Goal: Transaction & Acquisition: Purchase product/service

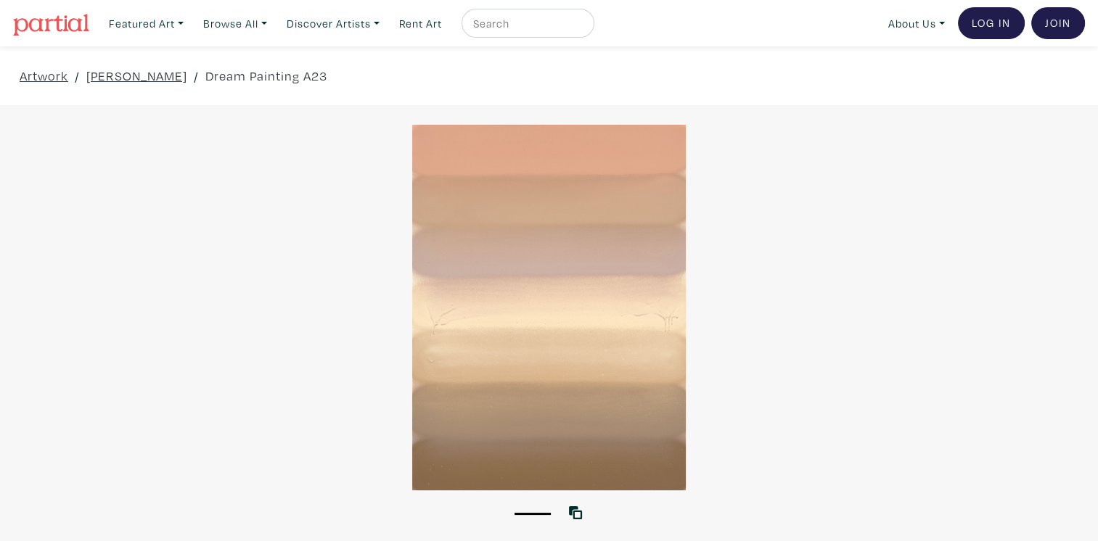
click at [46, 26] on img at bounding box center [51, 25] width 76 height 22
click at [104, 77] on link "Kyle Yip" at bounding box center [136, 76] width 101 height 20
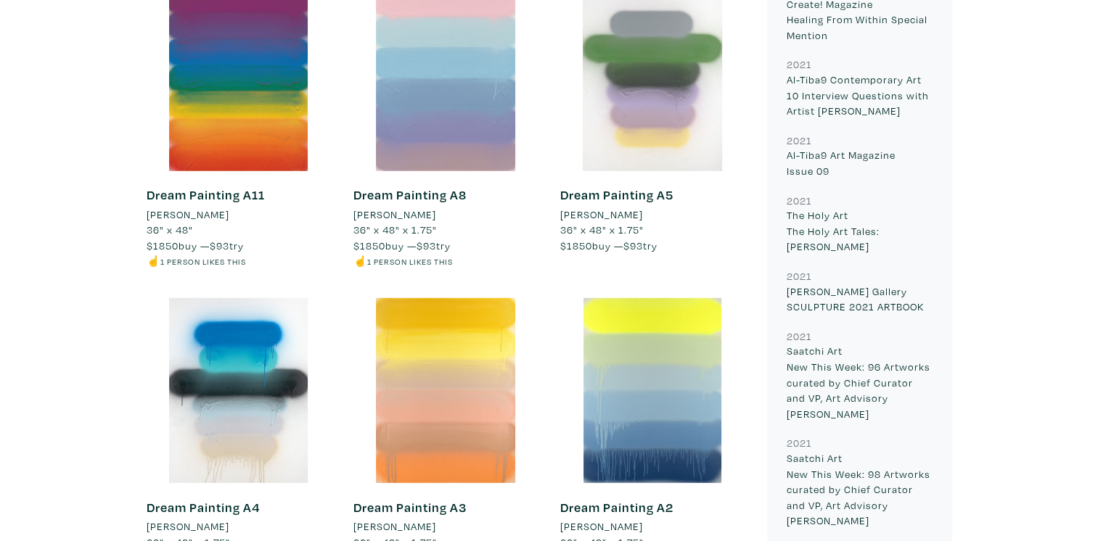
scroll to position [9914, 0]
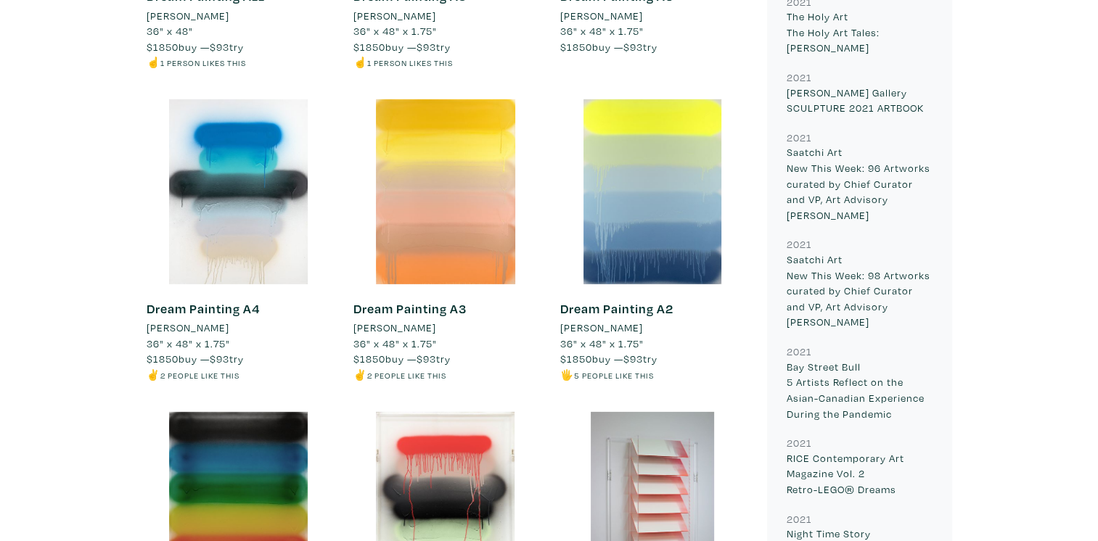
click at [472, 213] on div at bounding box center [445, 191] width 185 height 185
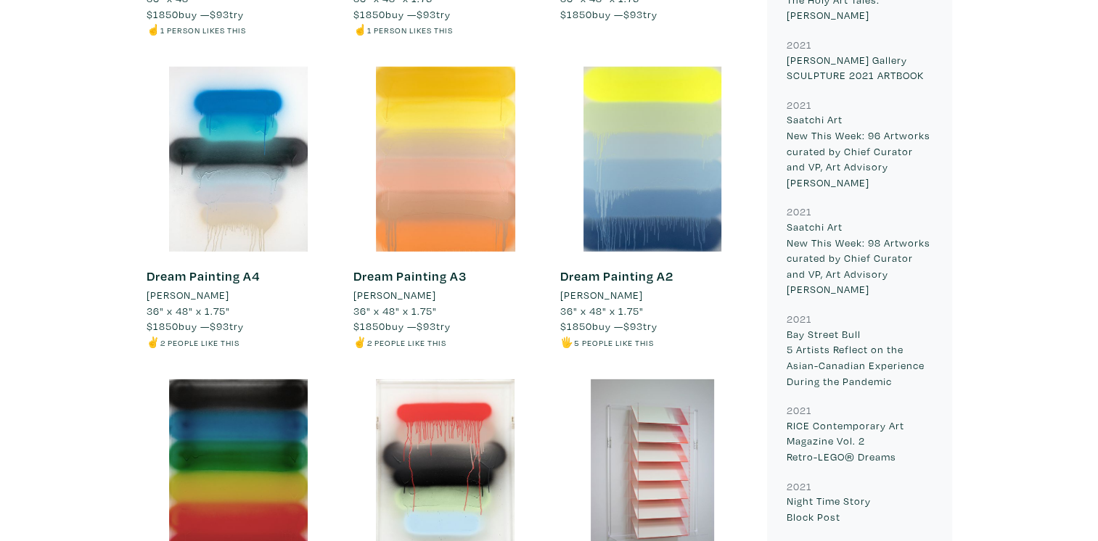
scroll to position [9794, 0]
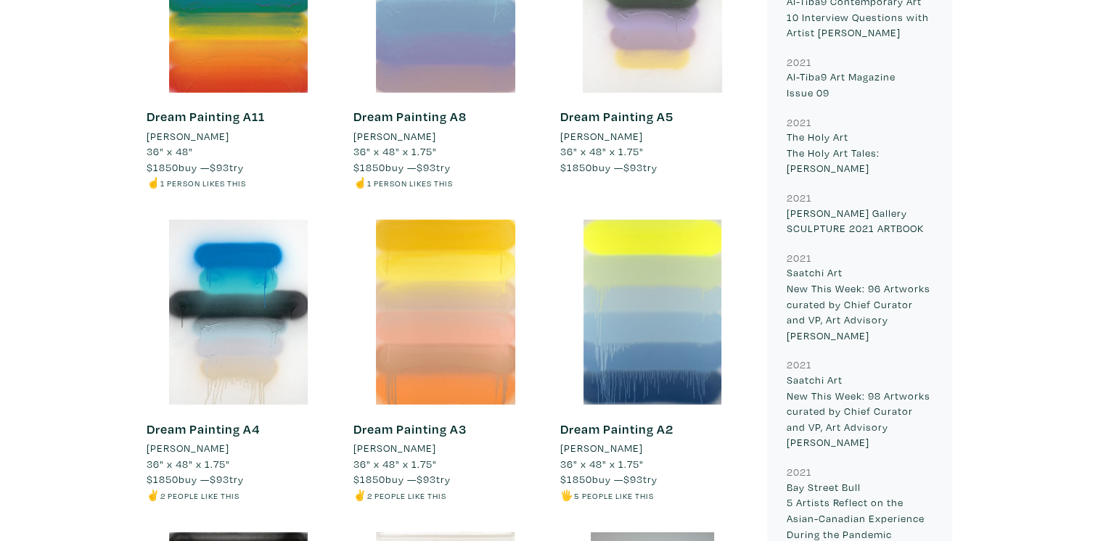
click at [463, 309] on div at bounding box center [445, 312] width 185 height 185
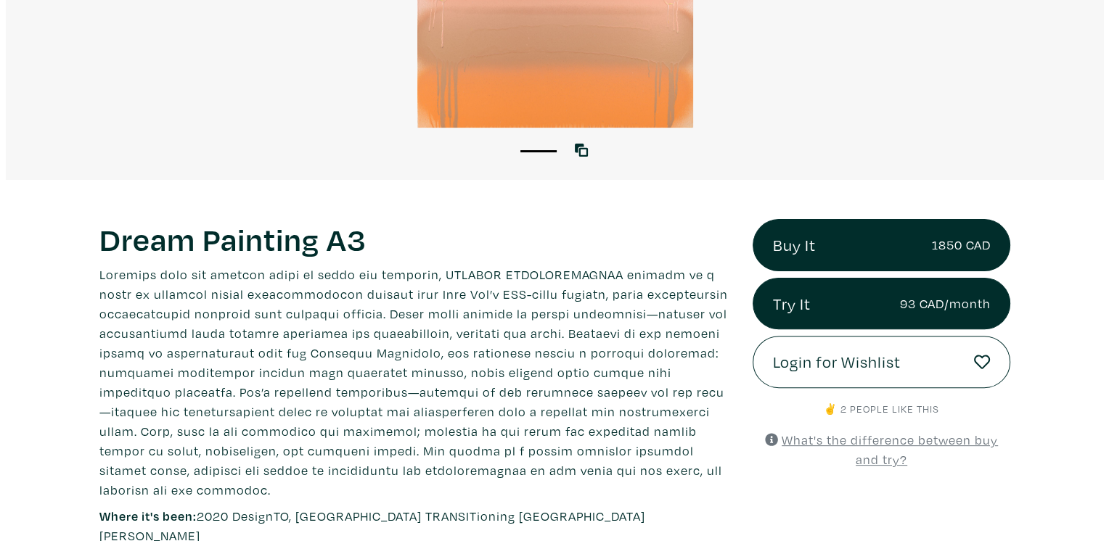
scroll to position [363, 0]
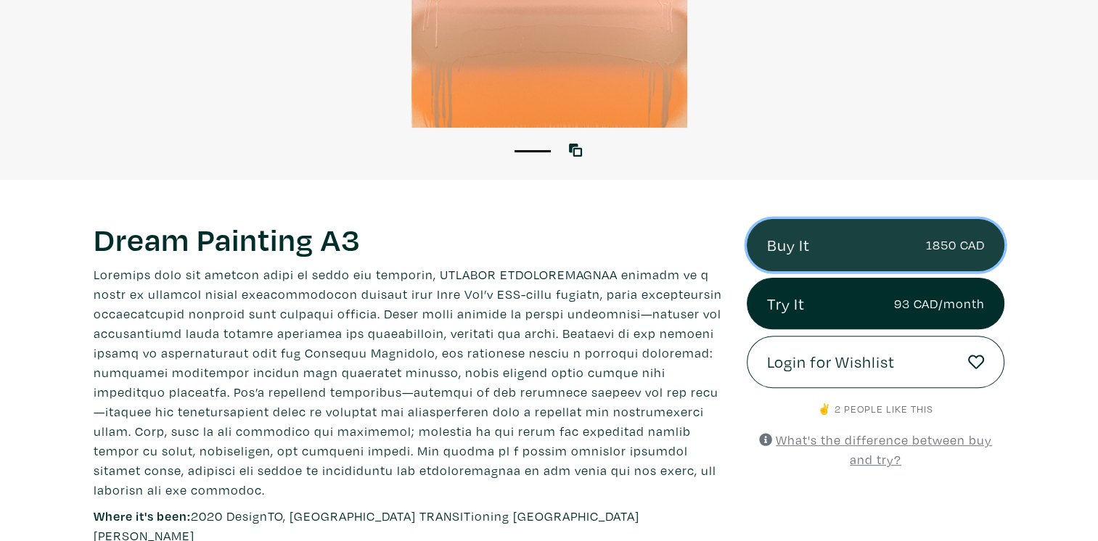
click at [886, 247] on link "Buy It 1850 CAD" at bounding box center [876, 245] width 258 height 52
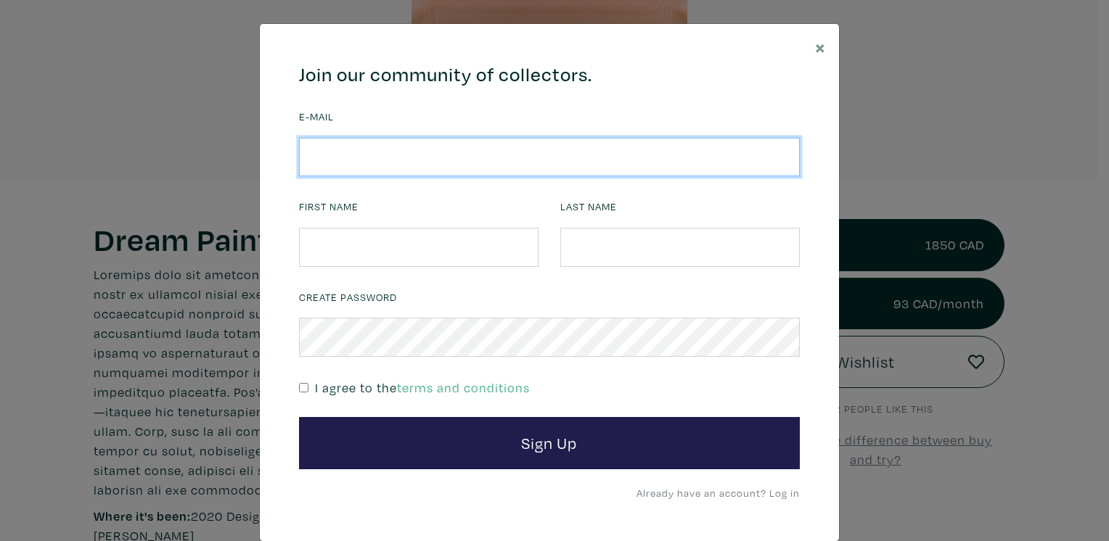
click at [355, 162] on input "email" at bounding box center [549, 157] width 501 height 39
type input "[PERSON_NAME][EMAIL_ADDRESS][DOMAIN_NAME]"
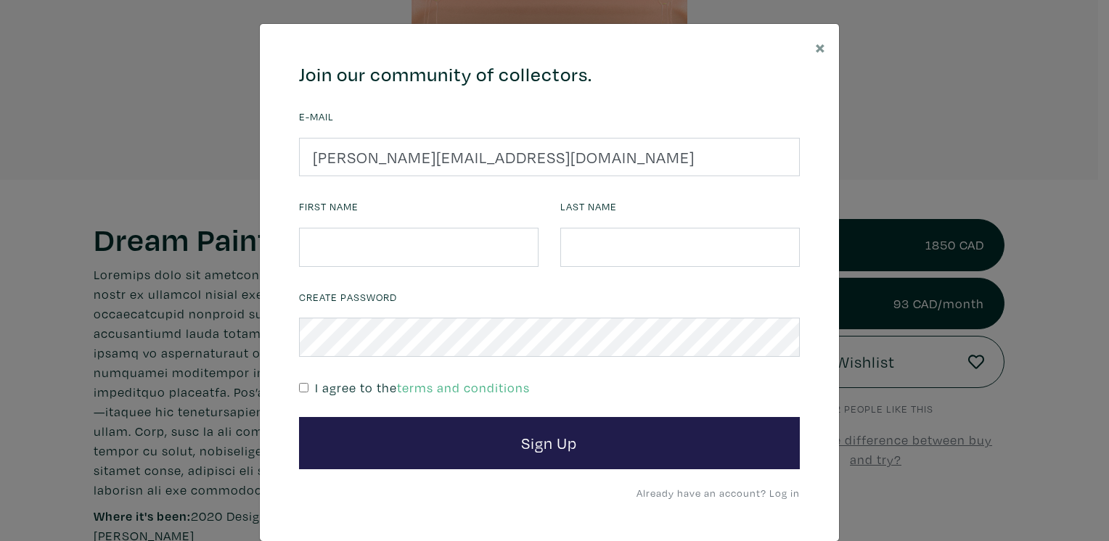
type input "[PERSON_NAME]"
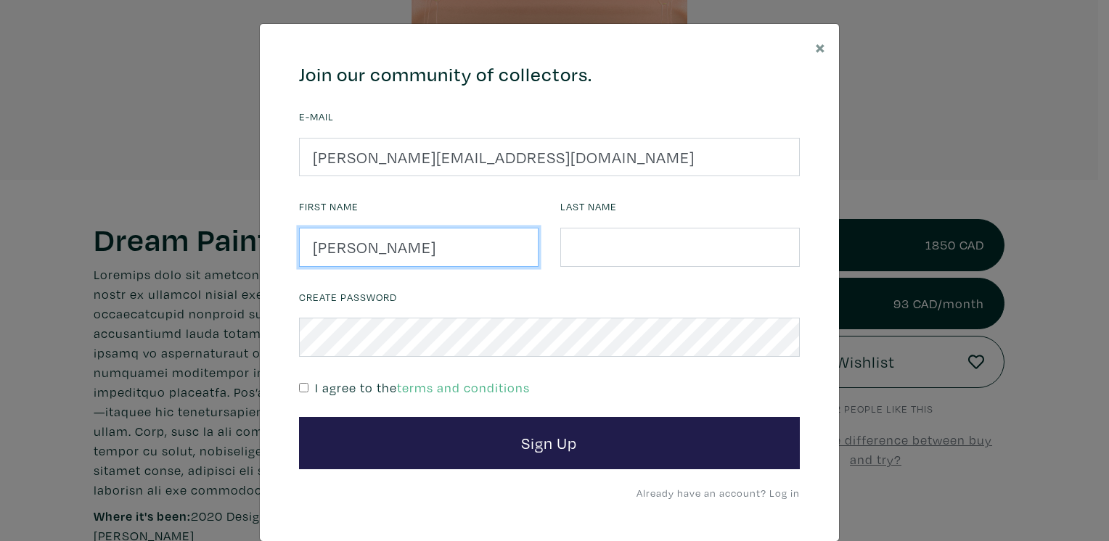
type input "Akam"
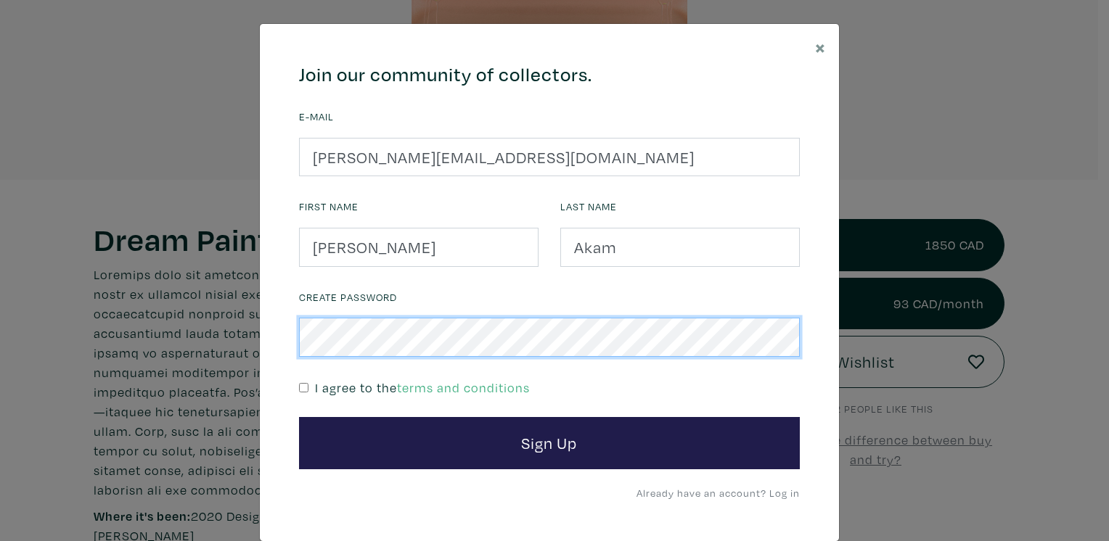
click at [299, 417] on button "Sign Up" at bounding box center [549, 443] width 501 height 52
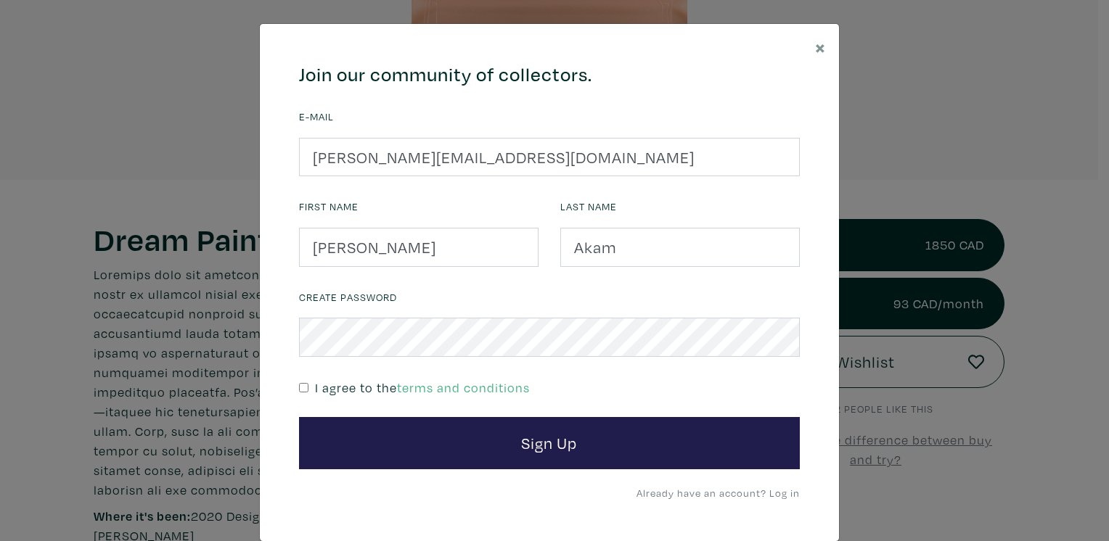
click at [299, 387] on input "checkbox" at bounding box center [303, 387] width 9 height 9
checkbox input "true"
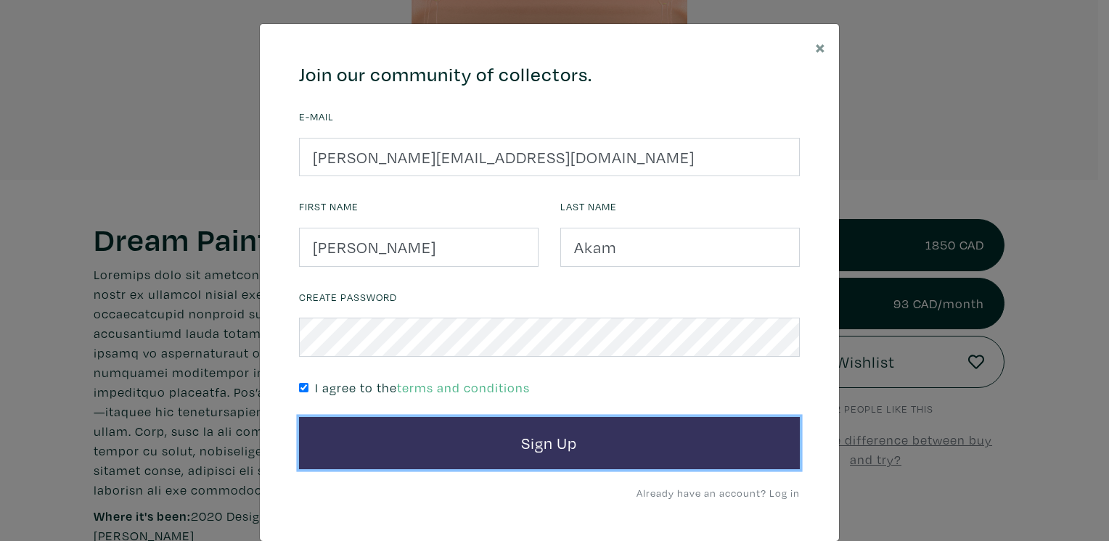
click at [433, 429] on button "Sign Up" at bounding box center [549, 443] width 501 height 52
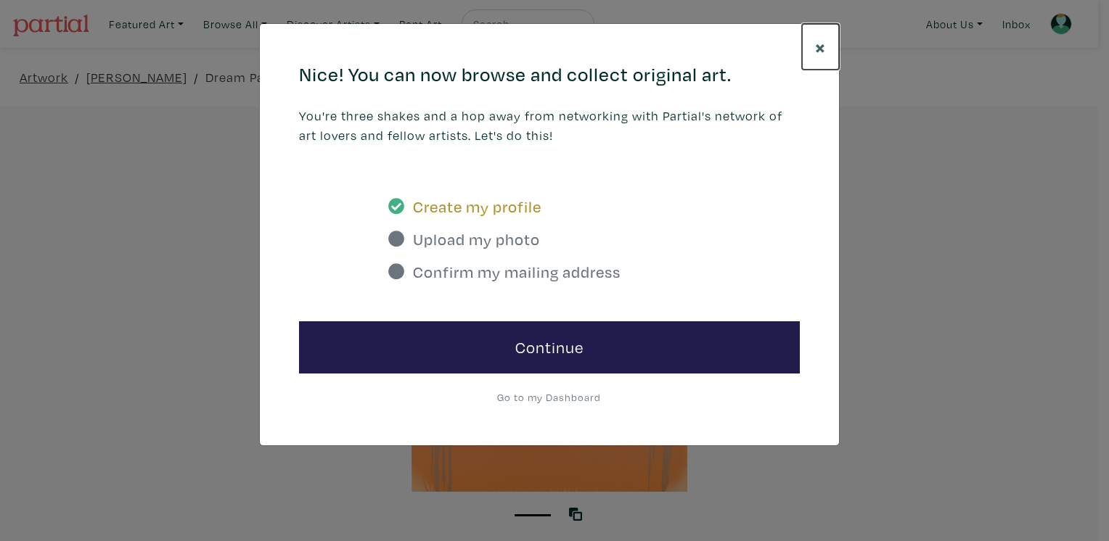
click at [824, 33] on button "×" at bounding box center [820, 47] width 37 height 46
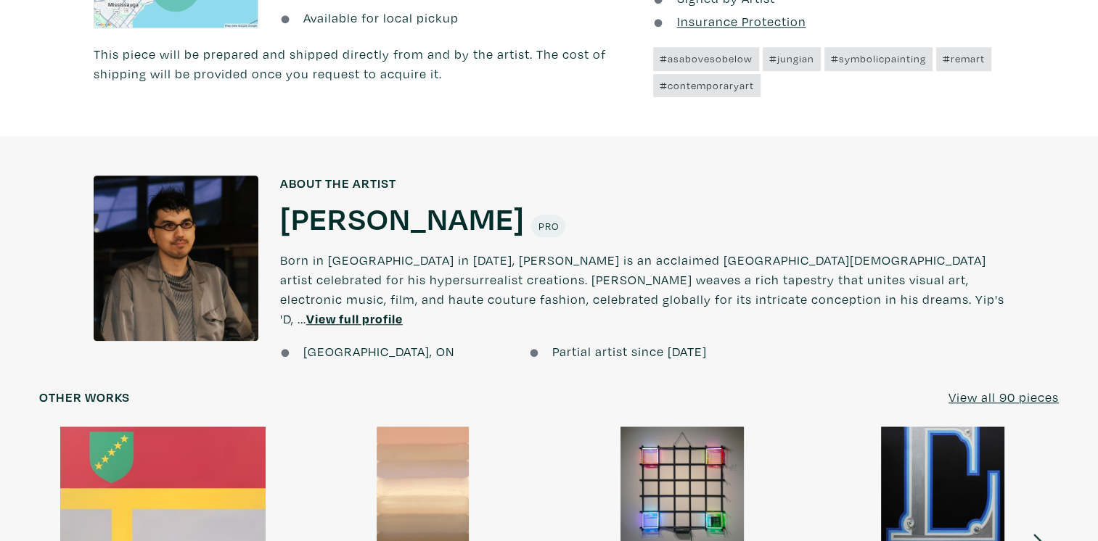
scroll to position [1209, 0]
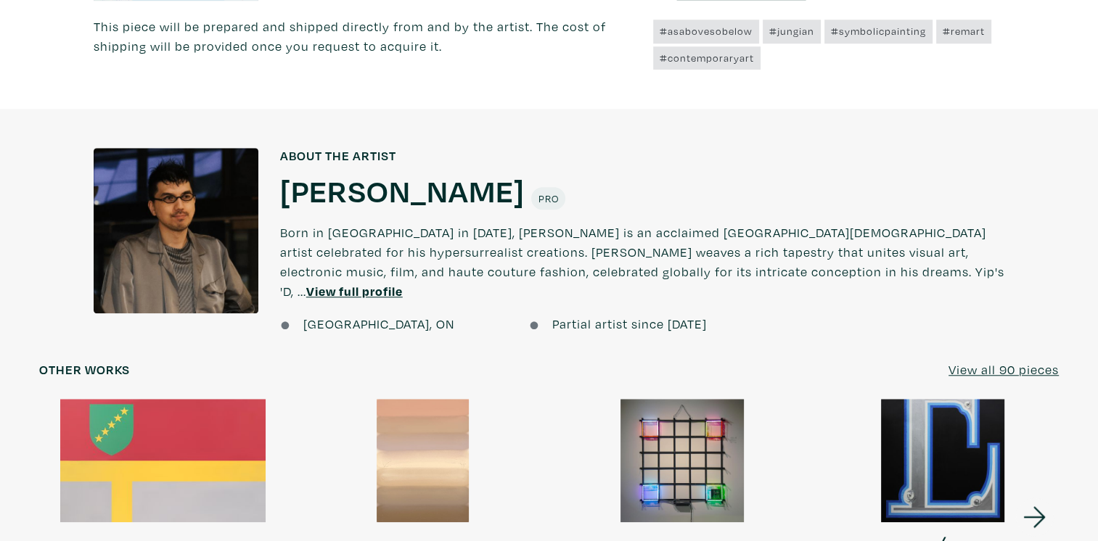
click at [403, 283] on u "View full profile" at bounding box center [354, 291] width 96 height 17
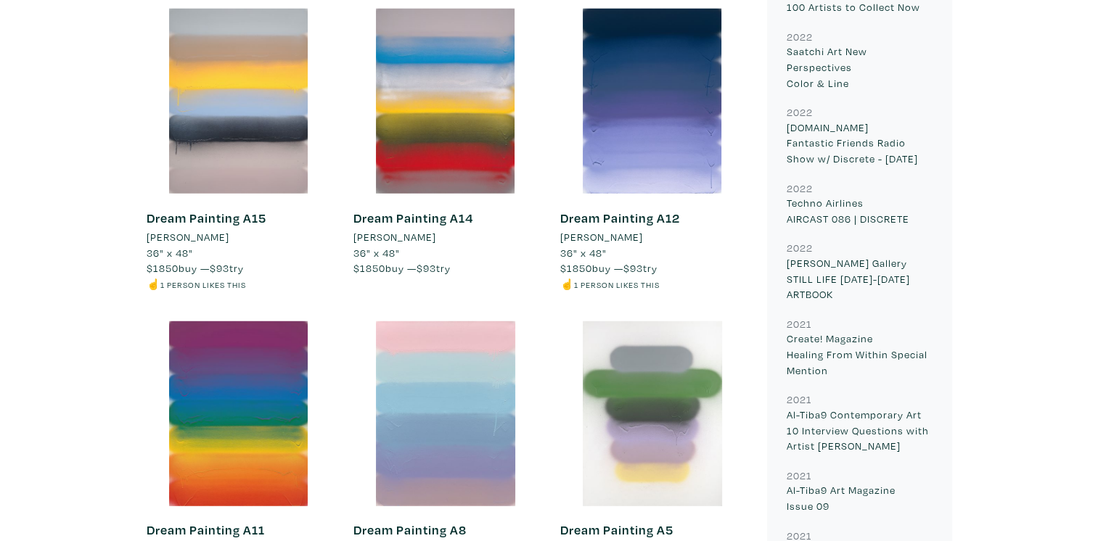
scroll to position [9673, 0]
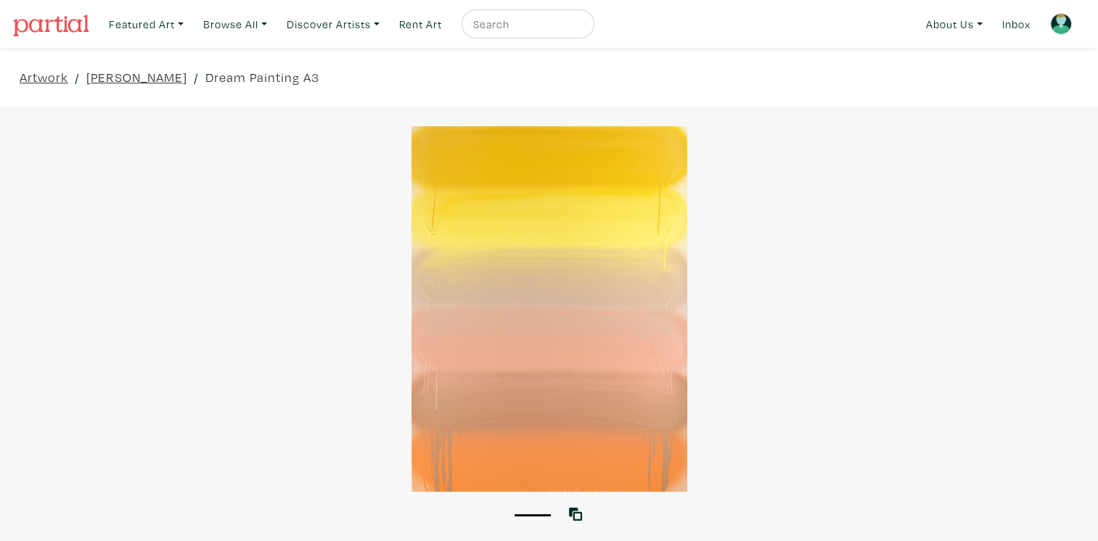
click at [633, 228] on div at bounding box center [549, 309] width 1098 height 366
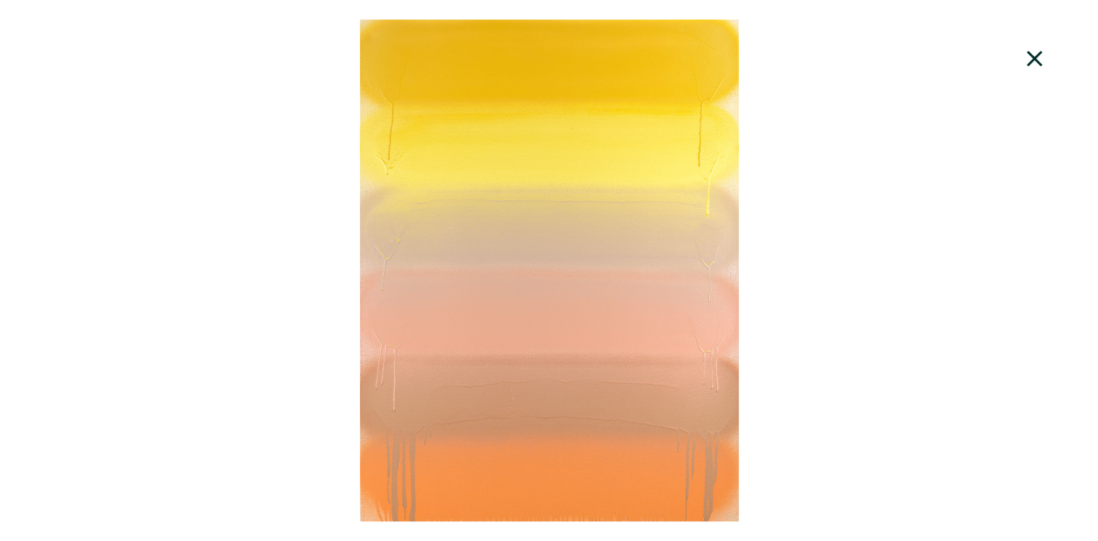
click at [699, 263] on div at bounding box center [549, 271] width 1098 height 502
